Goal: Browse casually: Explore the website without a specific task or goal

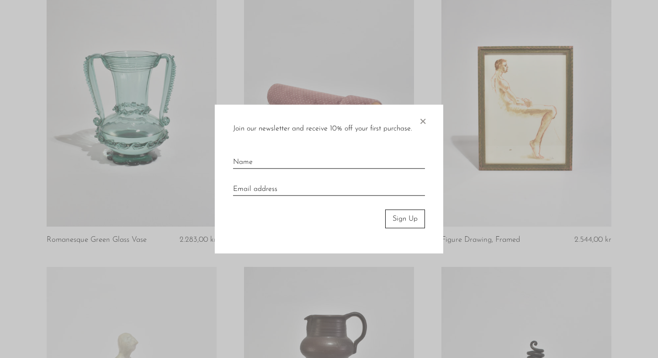
scroll to position [98, 0]
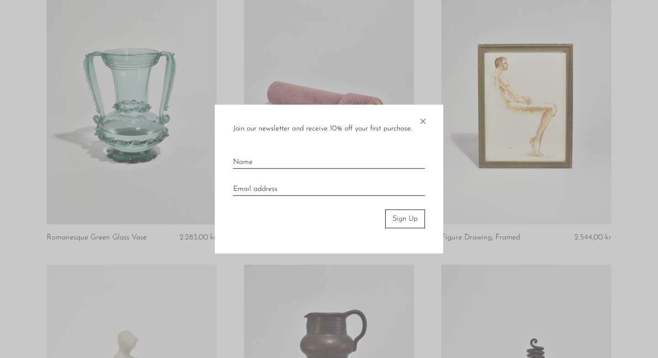
click at [425, 118] on span "×" at bounding box center [422, 119] width 9 height 29
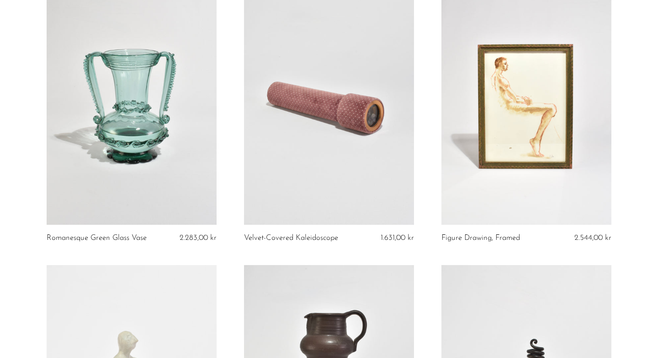
scroll to position [0, 0]
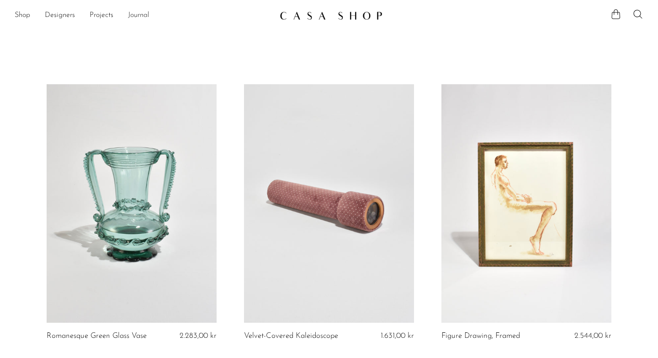
click at [131, 15] on link "Journal" at bounding box center [138, 16] width 21 height 12
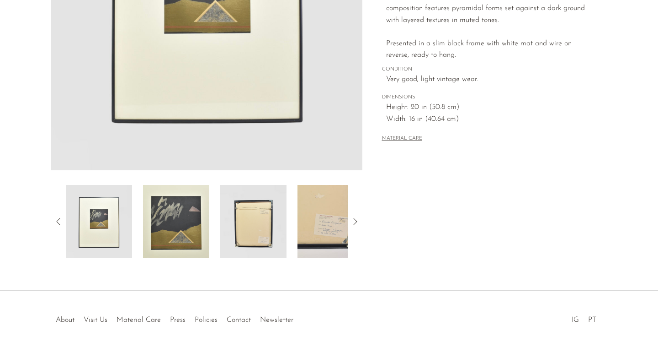
scroll to position [238, 0]
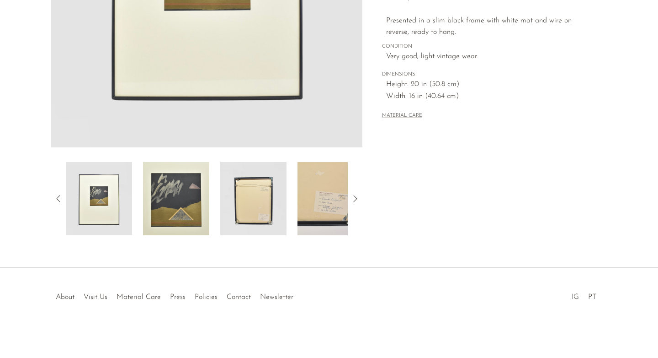
click at [157, 183] on img at bounding box center [176, 198] width 66 height 73
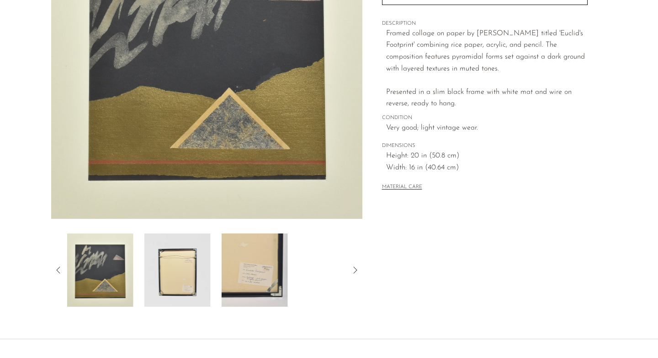
scroll to position [1, 0]
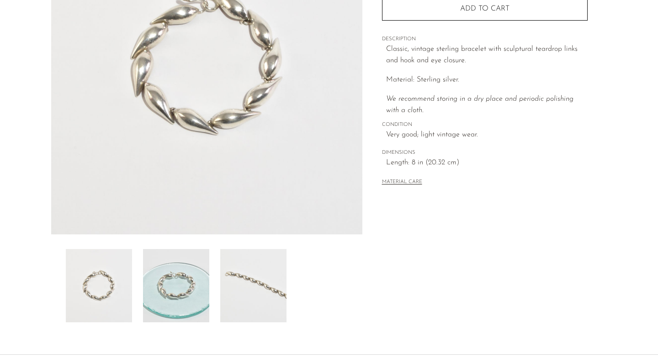
scroll to position [186, 0]
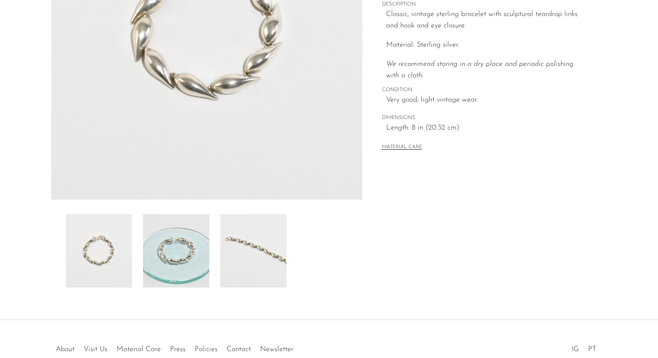
click at [190, 243] on img at bounding box center [176, 250] width 66 height 73
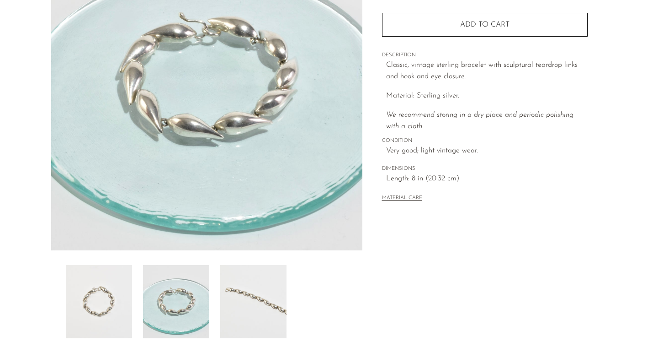
scroll to position [88, 0]
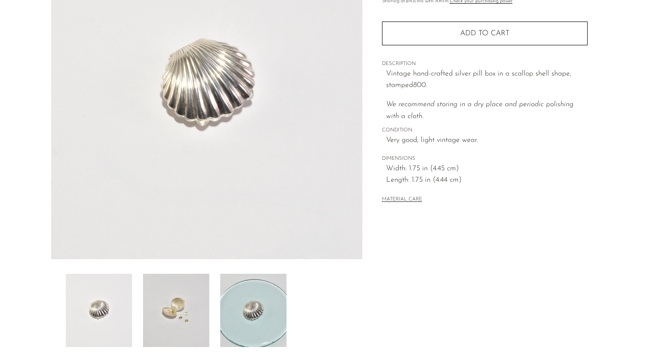
scroll to position [193, 0]
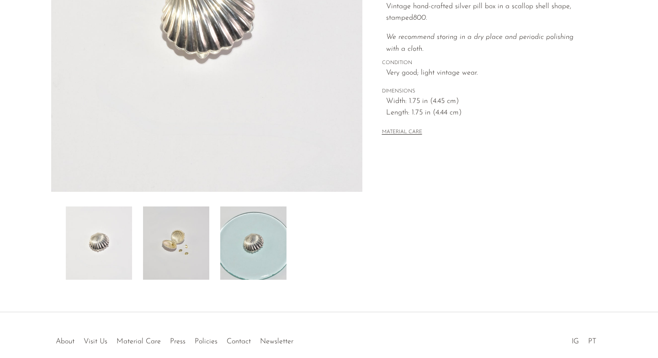
click at [178, 260] on img at bounding box center [176, 242] width 66 height 73
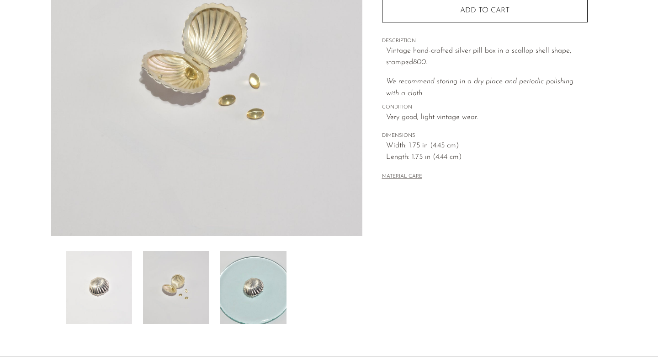
scroll to position [56, 0]
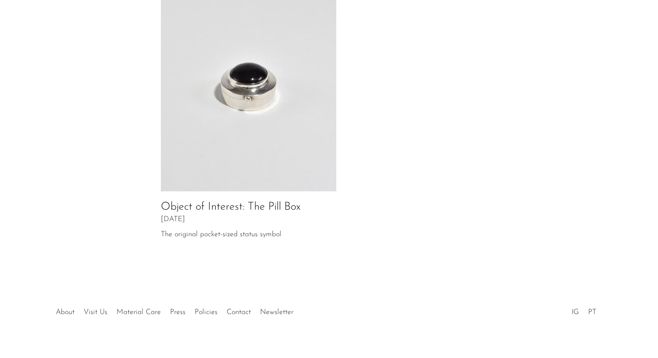
scroll to position [489, 0]
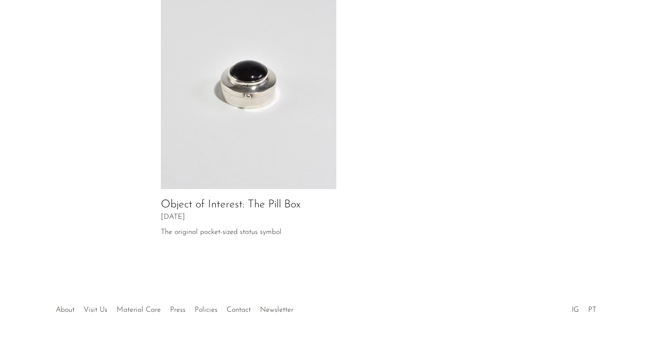
click at [216, 101] on img at bounding box center [249, 79] width 176 height 219
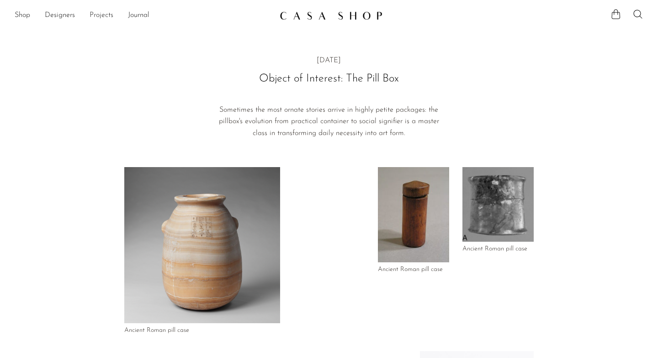
click at [100, 13] on link "Projects" at bounding box center [102, 16] width 24 height 12
click at [65, 10] on link "Designers" at bounding box center [60, 16] width 30 height 12
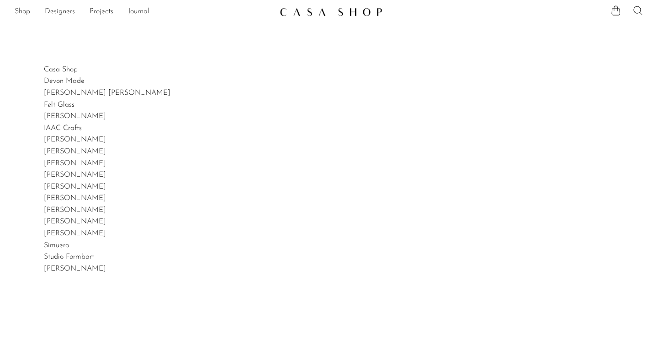
scroll to position [158, 0]
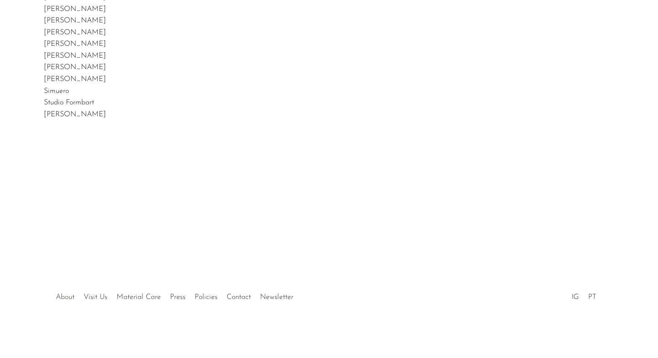
click at [64, 296] on link "About" at bounding box center [65, 296] width 19 height 7
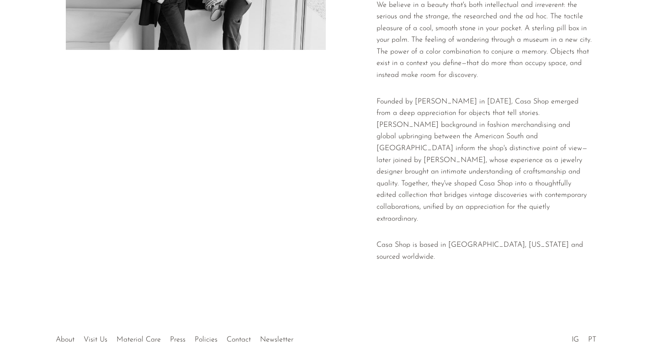
scroll to position [207, 0]
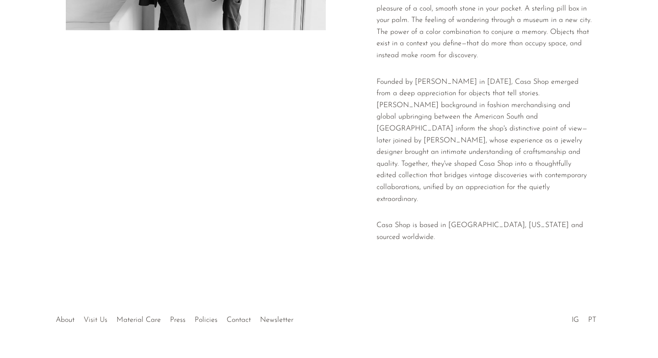
click at [91, 316] on link "Visit Us" at bounding box center [96, 319] width 24 height 7
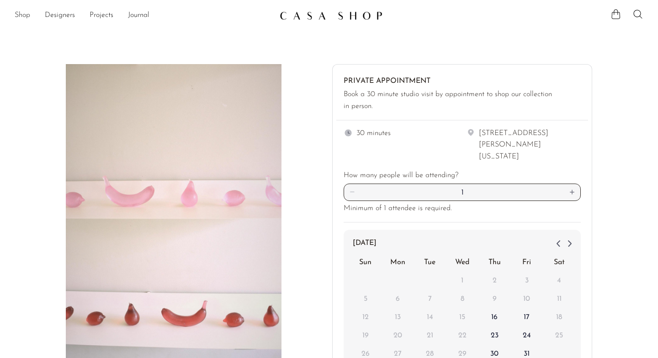
click at [21, 14] on link "Shop" at bounding box center [23, 16] width 16 height 12
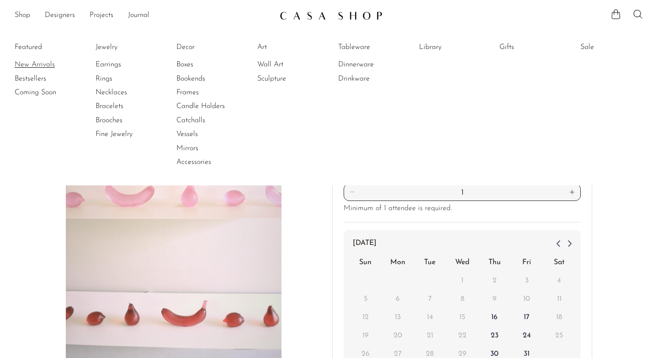
click at [48, 63] on link "New Arrivals" at bounding box center [49, 64] width 69 height 10
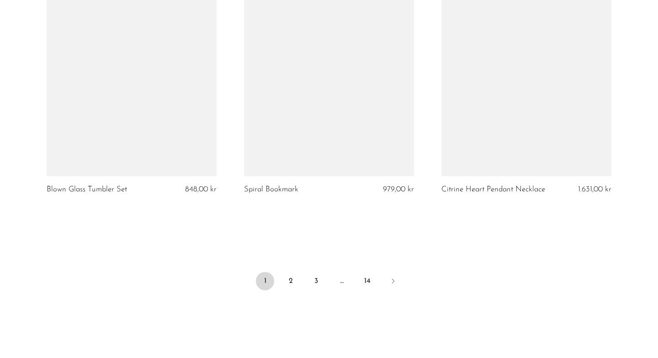
scroll to position [3290, 0]
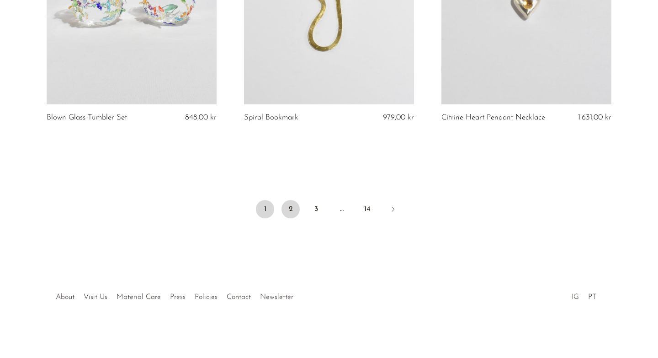
click at [286, 209] on link "2" at bounding box center [291, 209] width 18 height 18
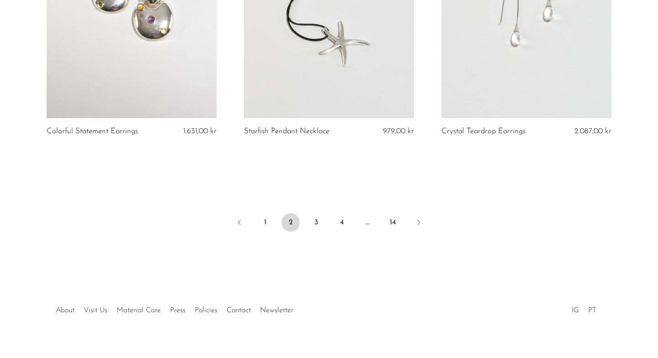
scroll to position [3316, 0]
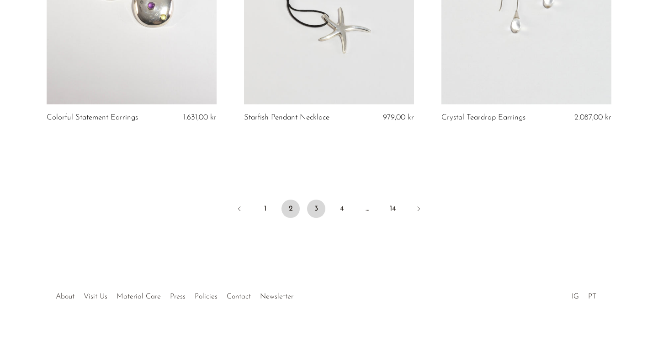
click at [318, 214] on link "3" at bounding box center [316, 208] width 18 height 18
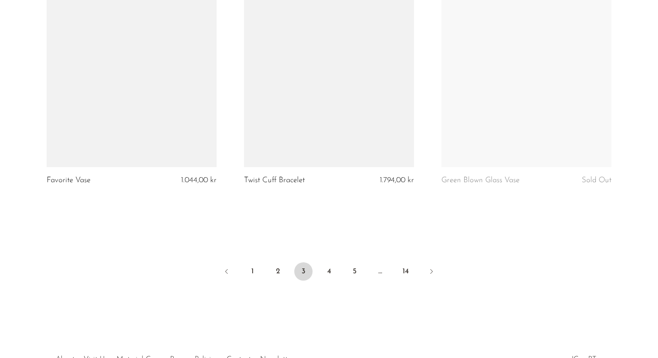
scroll to position [3299, 0]
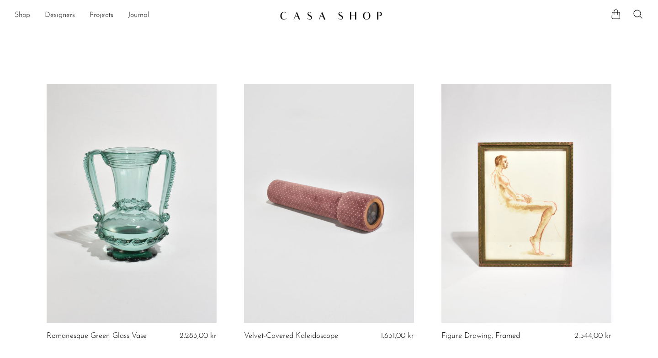
click at [21, 15] on link "Shop" at bounding box center [23, 16] width 16 height 12
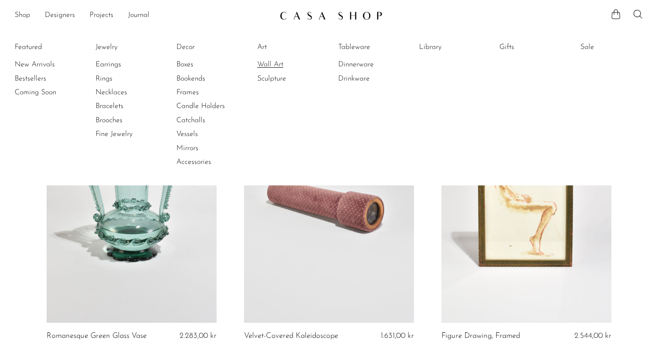
click at [273, 65] on link "Wall Art" at bounding box center [291, 64] width 69 height 10
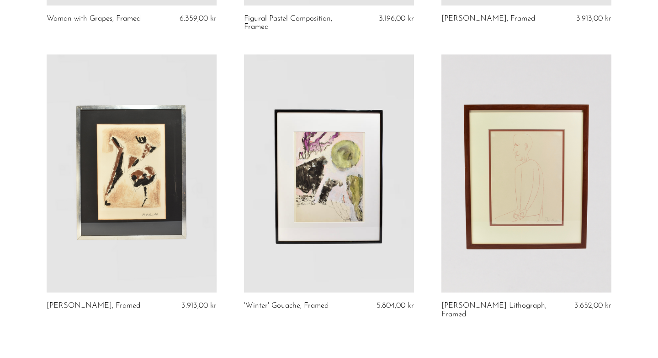
scroll to position [1277, 0]
